Goal: Transaction & Acquisition: Download file/media

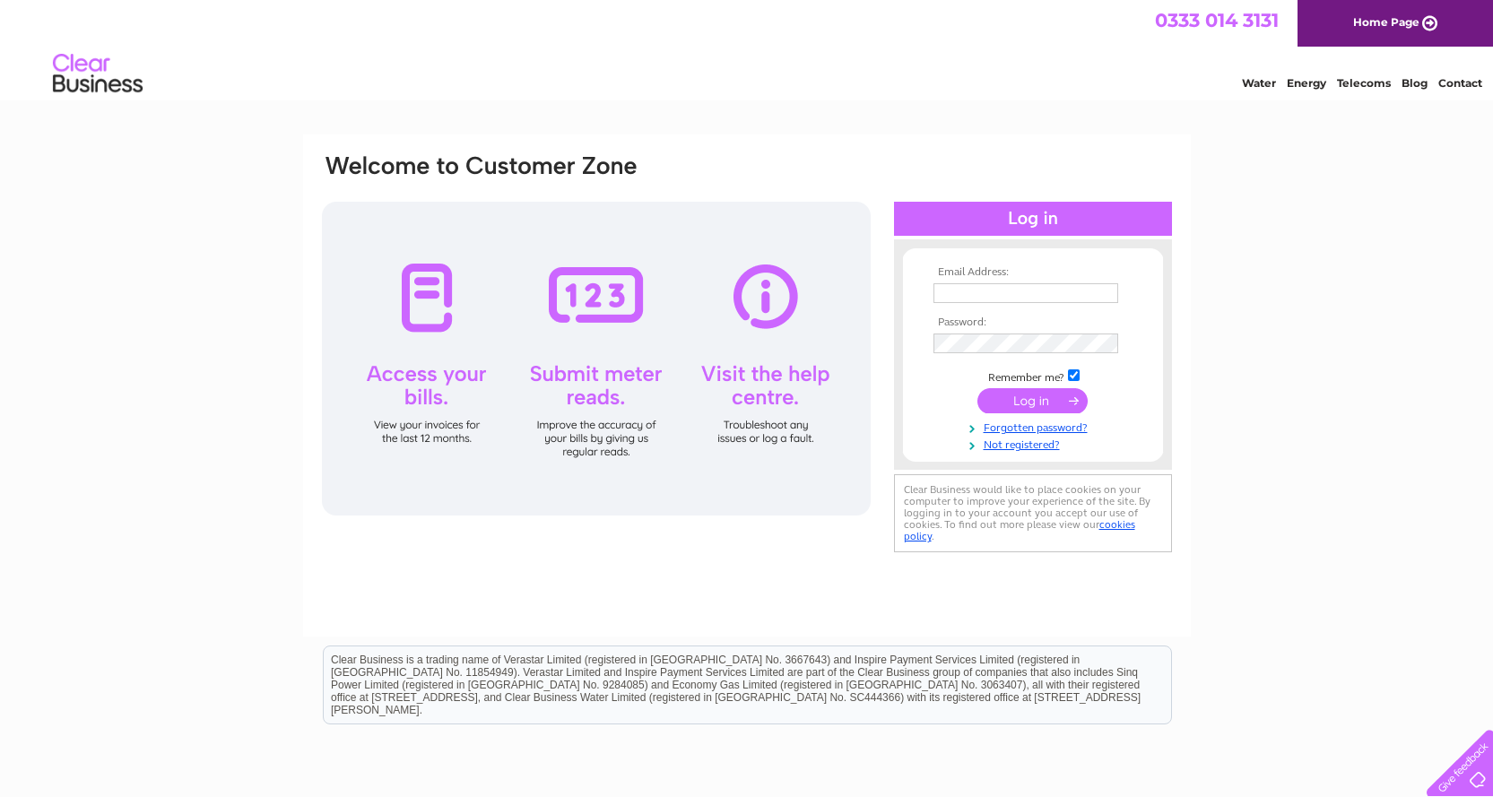
type input "martin@eastmidservice.co.uk"
click at [1066, 402] on input "submit" at bounding box center [1033, 400] width 110 height 25
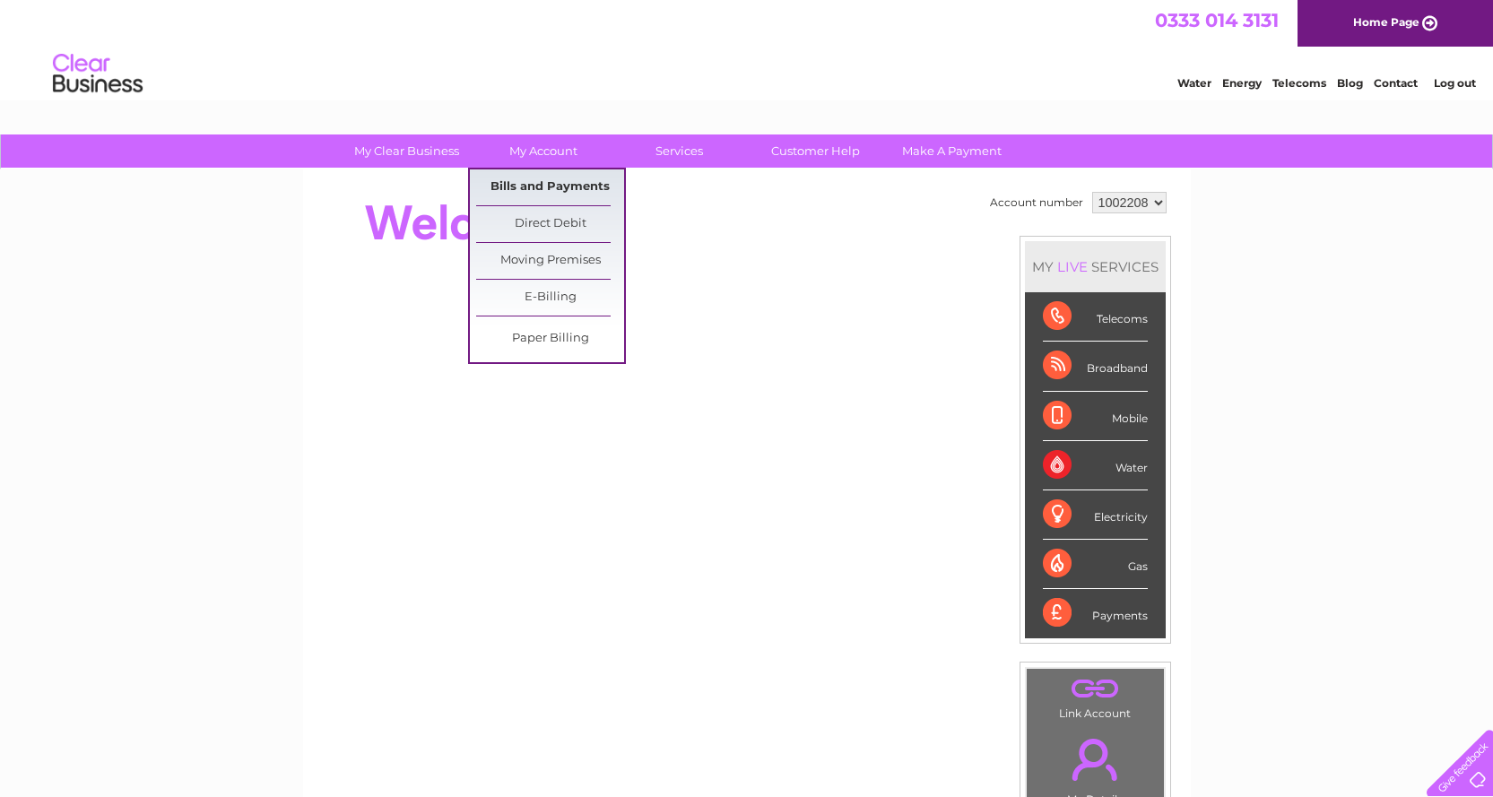
click at [561, 187] on link "Bills and Payments" at bounding box center [550, 188] width 148 height 36
click at [544, 182] on link "Bills and Payments" at bounding box center [550, 188] width 148 height 36
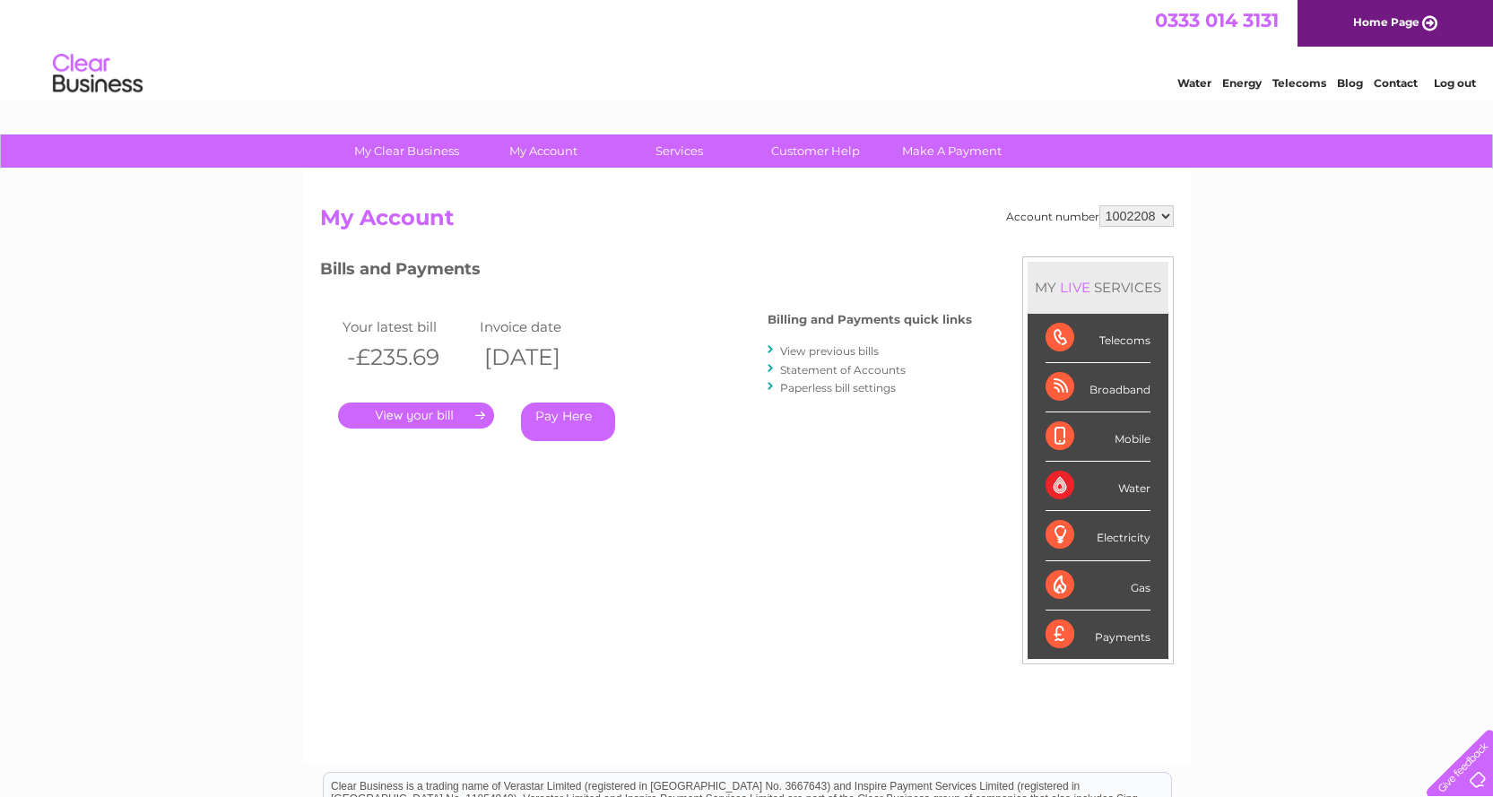
click at [444, 411] on link "." at bounding box center [416, 416] width 156 height 26
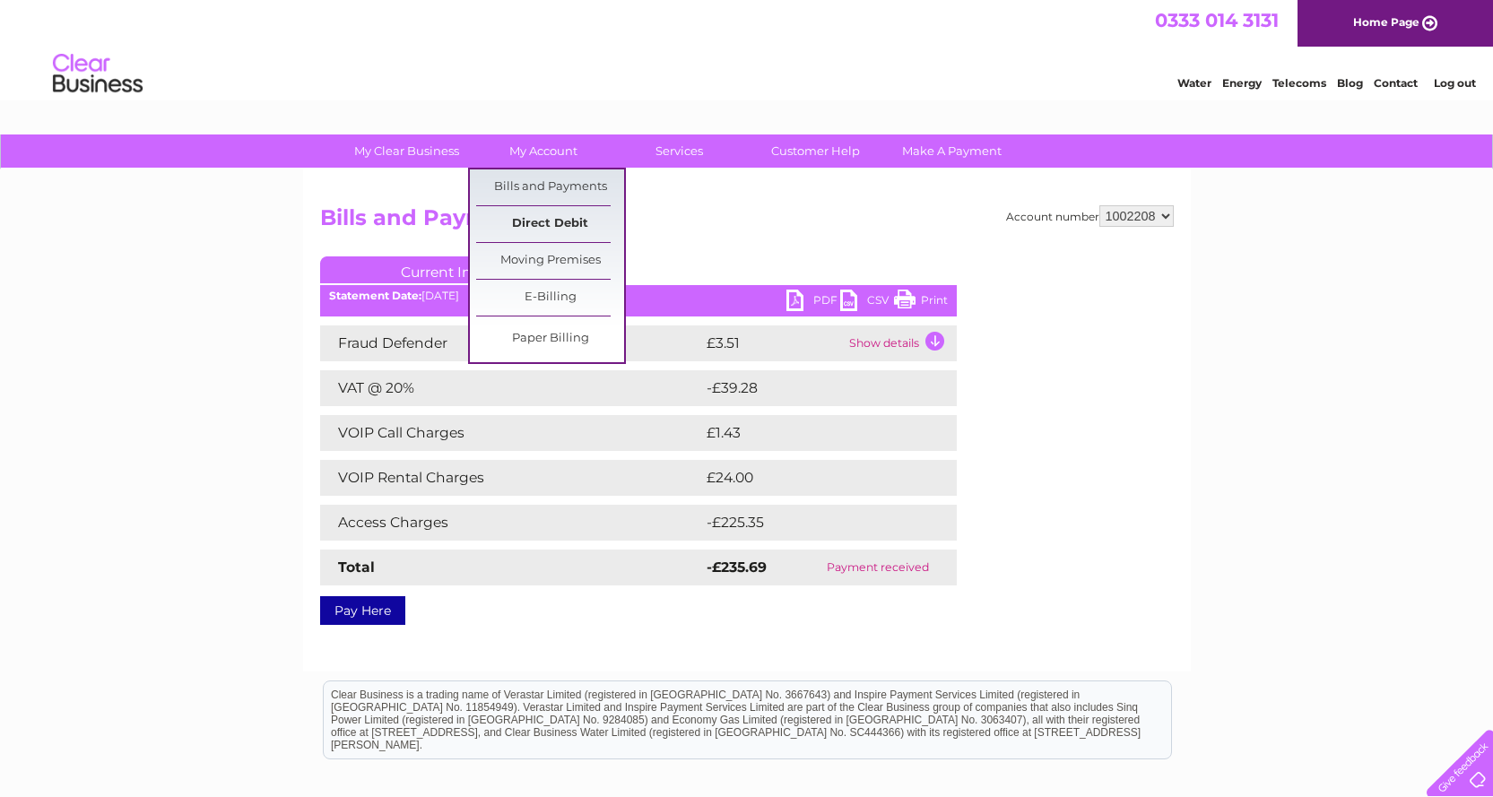
click at [547, 226] on link "Direct Debit" at bounding box center [550, 224] width 148 height 36
click at [540, 222] on link "Direct Debit" at bounding box center [550, 224] width 148 height 36
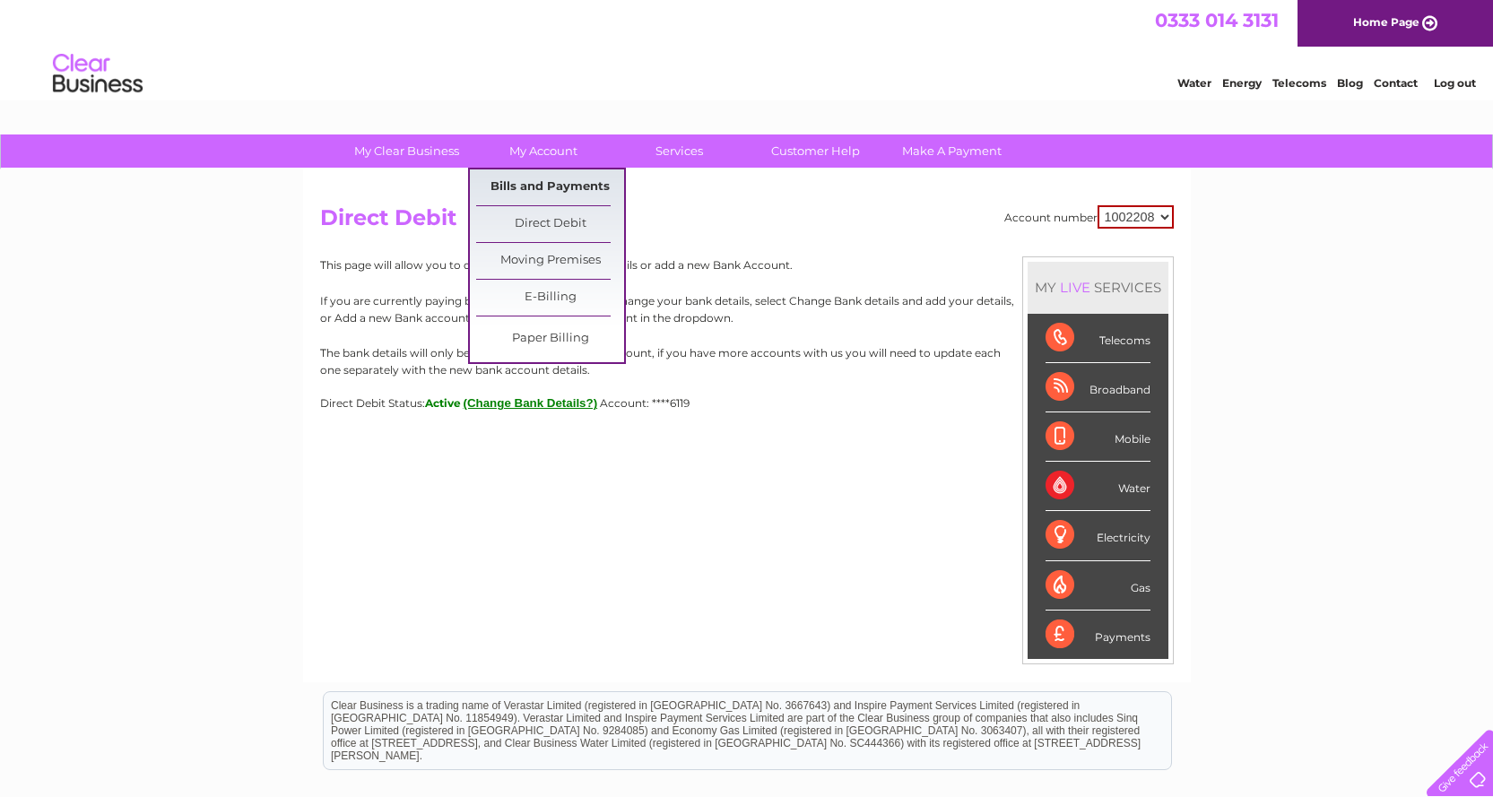
click at [552, 183] on link "Bills and Payments" at bounding box center [550, 188] width 148 height 36
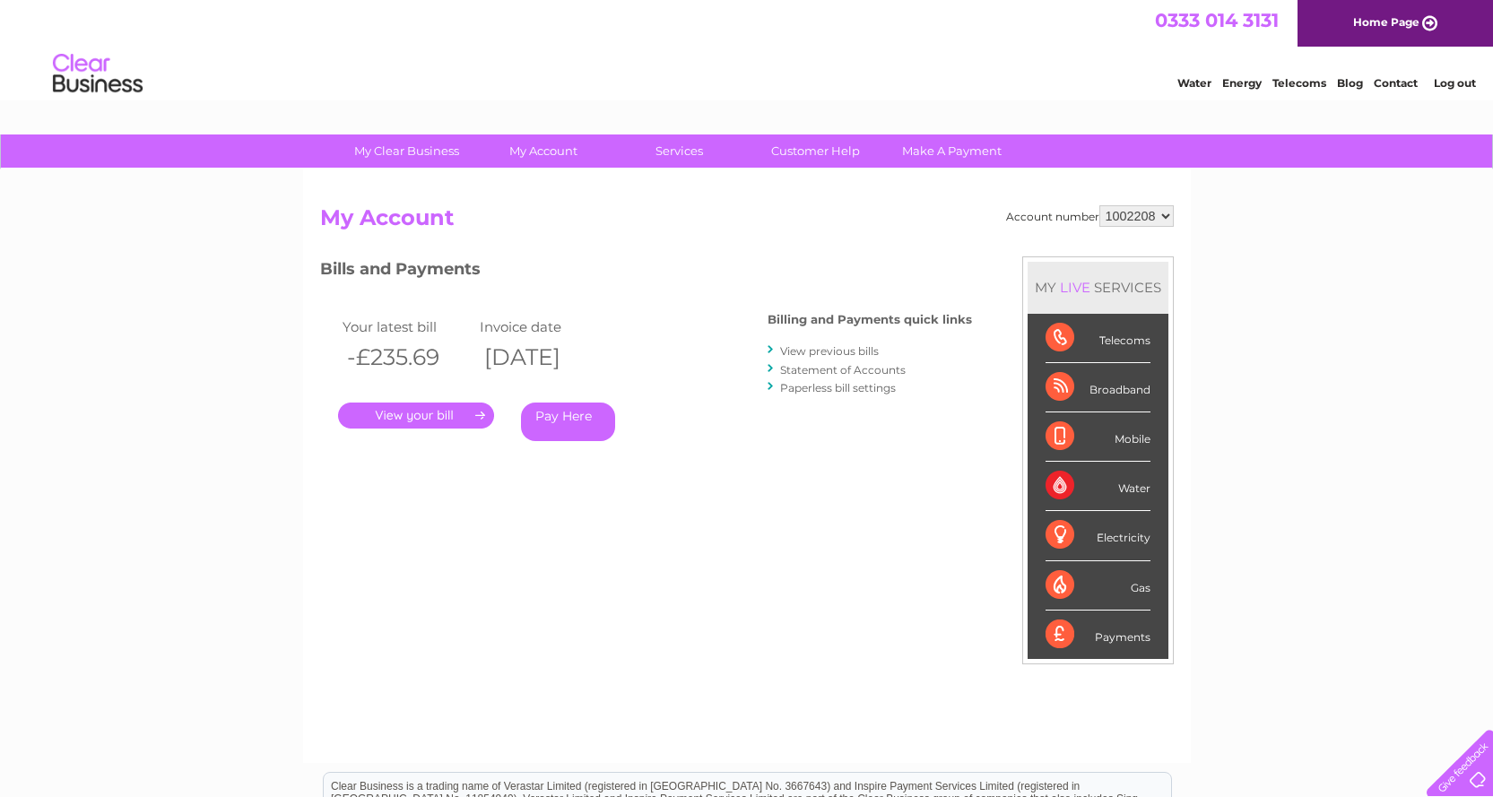
click at [443, 413] on link "." at bounding box center [416, 416] width 156 height 26
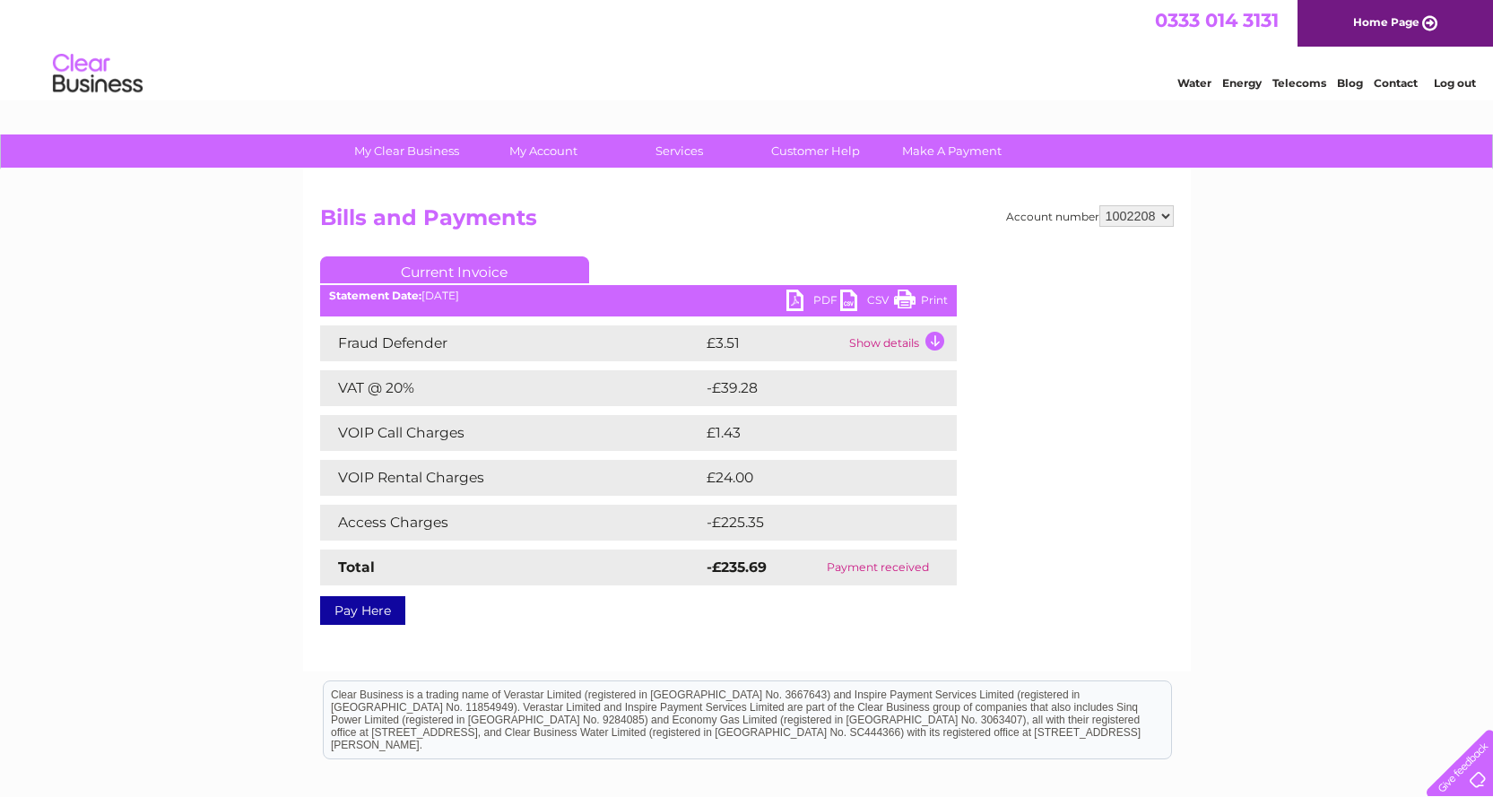
click at [812, 294] on link "PDF" at bounding box center [814, 303] width 54 height 26
